Goal: Obtain resource: Download file/media

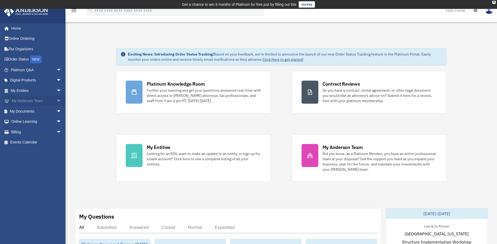
click at [38, 101] on link "My Anderson Team arrow_drop_down" at bounding box center [37, 101] width 66 height 10
click at [30, 113] on link "My Documents arrow_drop_down" at bounding box center [37, 111] width 66 height 10
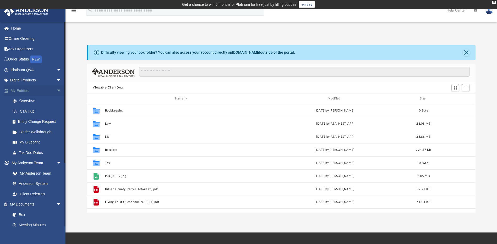
scroll to position [115, 385]
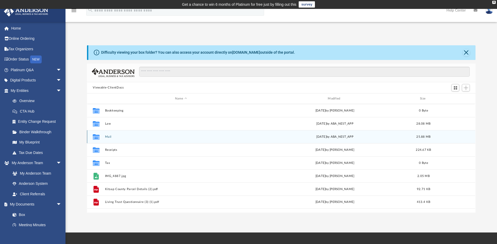
click at [106, 138] on button "Mail" at bounding box center [181, 136] width 152 height 3
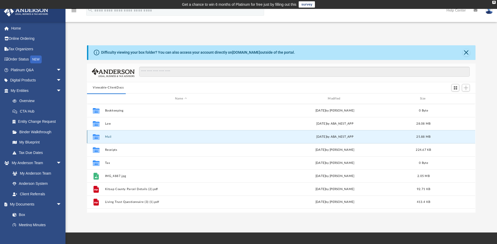
click at [106, 138] on button "Mail" at bounding box center [181, 136] width 152 height 3
click at [107, 136] on button "Mail" at bounding box center [181, 136] width 152 height 3
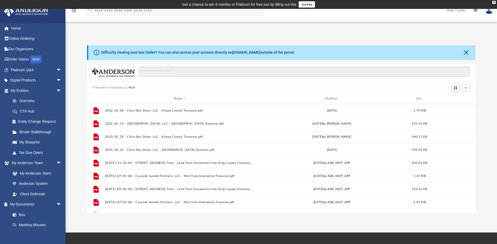
drag, startPoint x: 107, startPoint y: 136, endPoint x: 222, endPoint y: 98, distance: 120.6
click at [222, 98] on div "Name" at bounding box center [180, 98] width 150 height 5
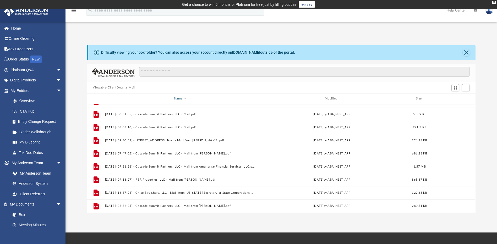
scroll to position [0, 0]
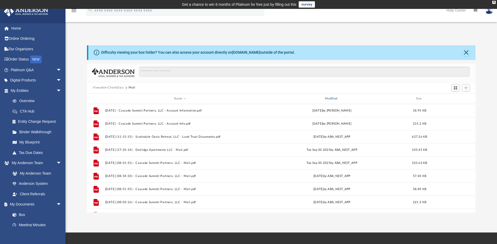
click at [330, 98] on div "Modified" at bounding box center [332, 98] width 150 height 5
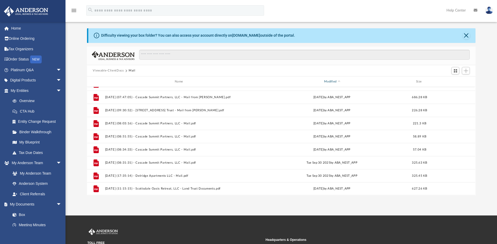
scroll to position [52, 0]
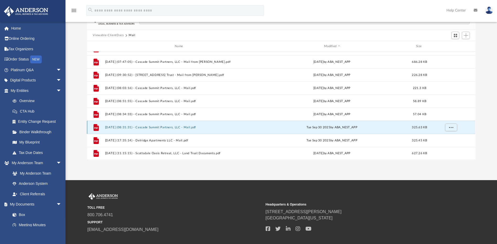
click at [175, 127] on button "[DATE] (08:31:31) - Cascade Summit Partners, LLC - Mail.pdf" at bounding box center [180, 127] width 150 height 3
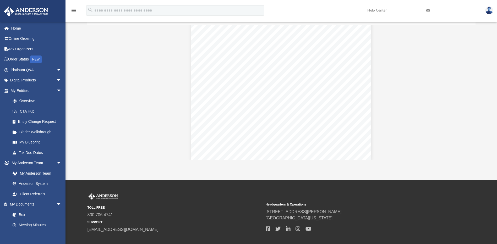
scroll to position [822, 0]
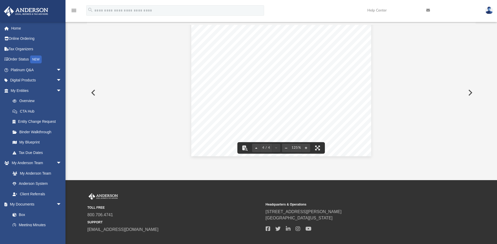
click at [93, 94] on button "Preview" at bounding box center [93, 92] width 12 height 15
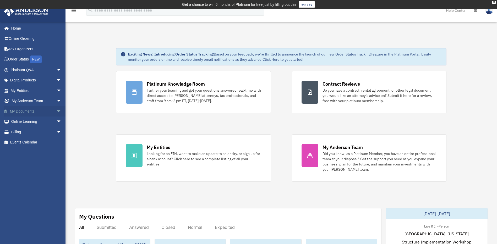
click at [37, 111] on link "My Documents arrow_drop_down" at bounding box center [37, 111] width 66 height 10
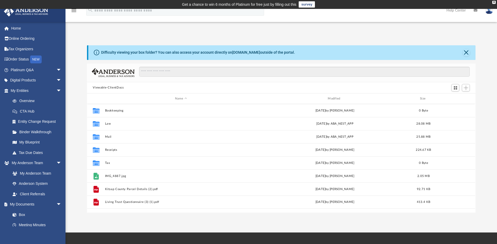
scroll to position [115, 385]
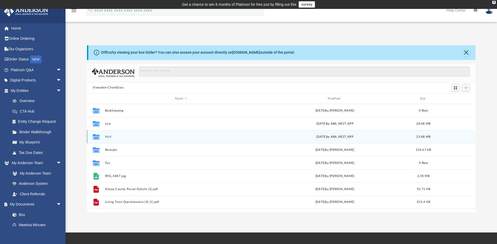
click at [108, 140] on div "Collaborated Folder Mail [DATE] by ABA_NEST_APP 25.88 MB" at bounding box center [281, 136] width 388 height 13
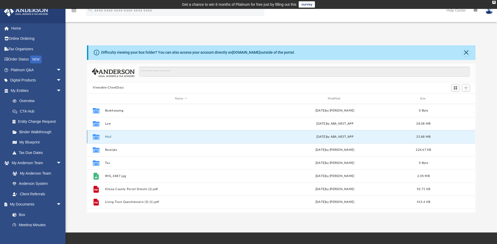
click at [108, 138] on button "Mail" at bounding box center [181, 136] width 152 height 3
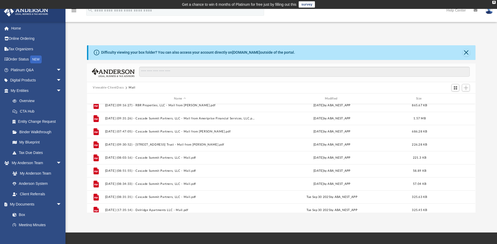
scroll to position [337, 0]
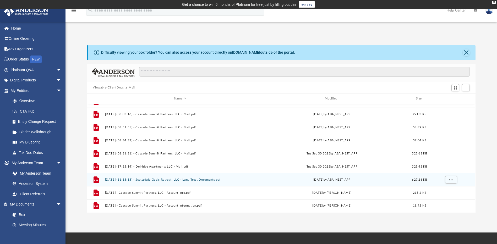
click at [182, 180] on button "[DATE] (11:15:15) - Scottsdale Oasis Retreat, LLC - Land Trust Documents.pdf" at bounding box center [180, 179] width 150 height 3
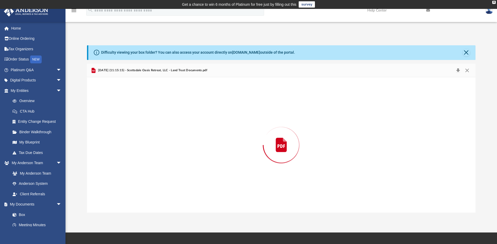
click at [182, 180] on div "Preview" at bounding box center [281, 144] width 388 height 135
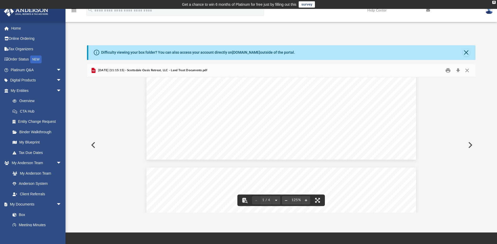
scroll to position [262, 0]
